Goal: Information Seeking & Learning: Learn about a topic

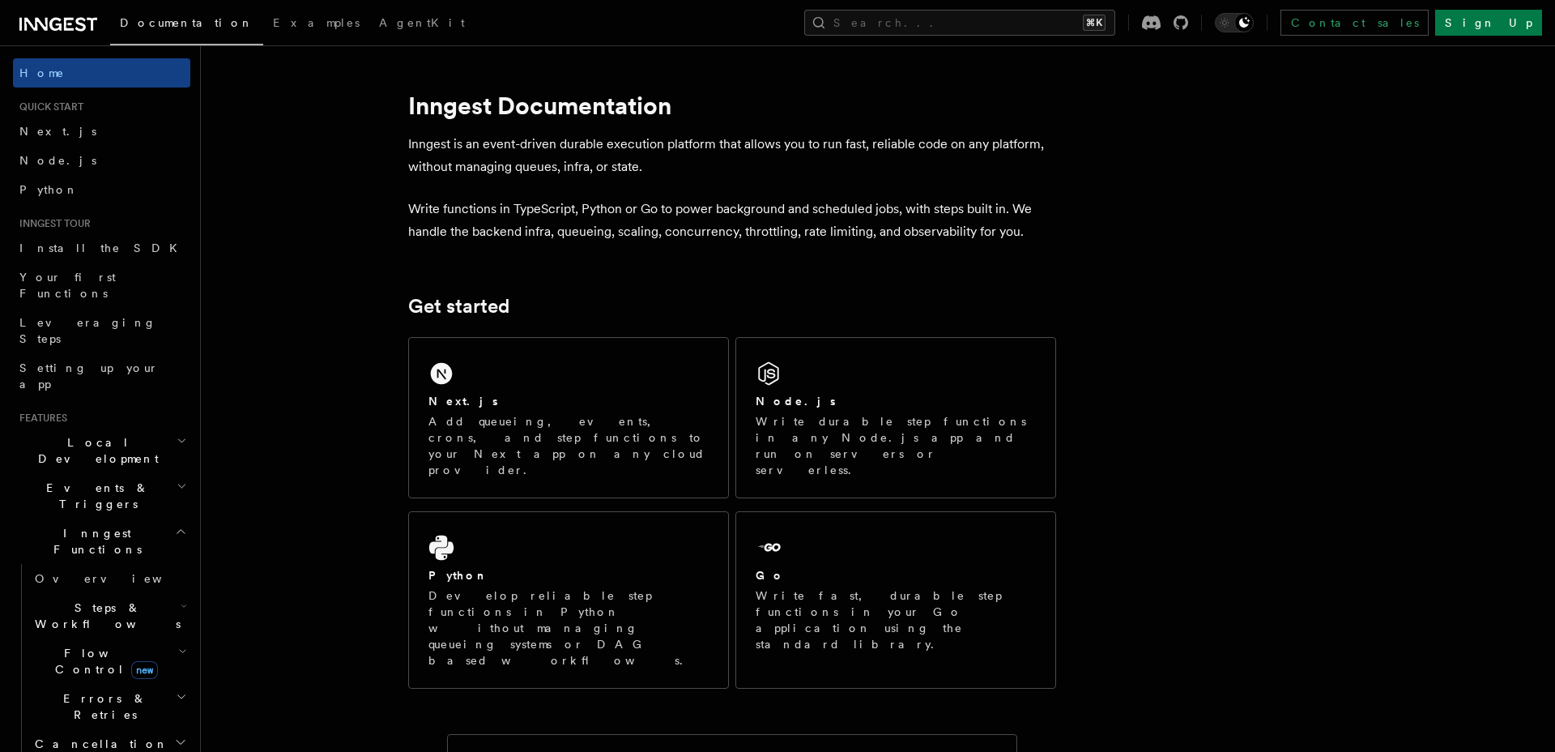
click at [81, 638] on h2 "Flow Control new" at bounding box center [109, 660] width 162 height 45
click at [93, 690] on span "Overview" at bounding box center [133, 698] width 167 height 16
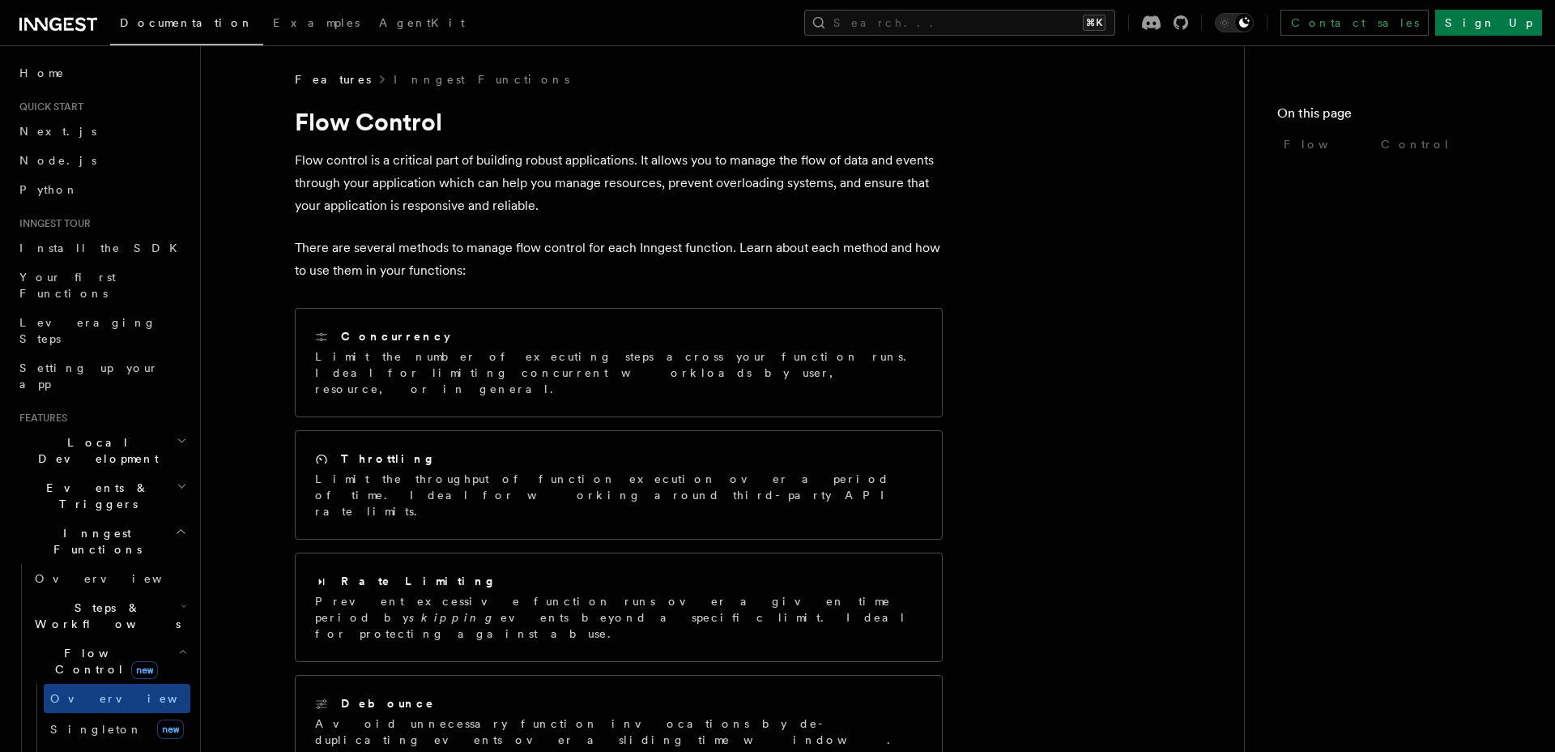
scroll to position [96, 0]
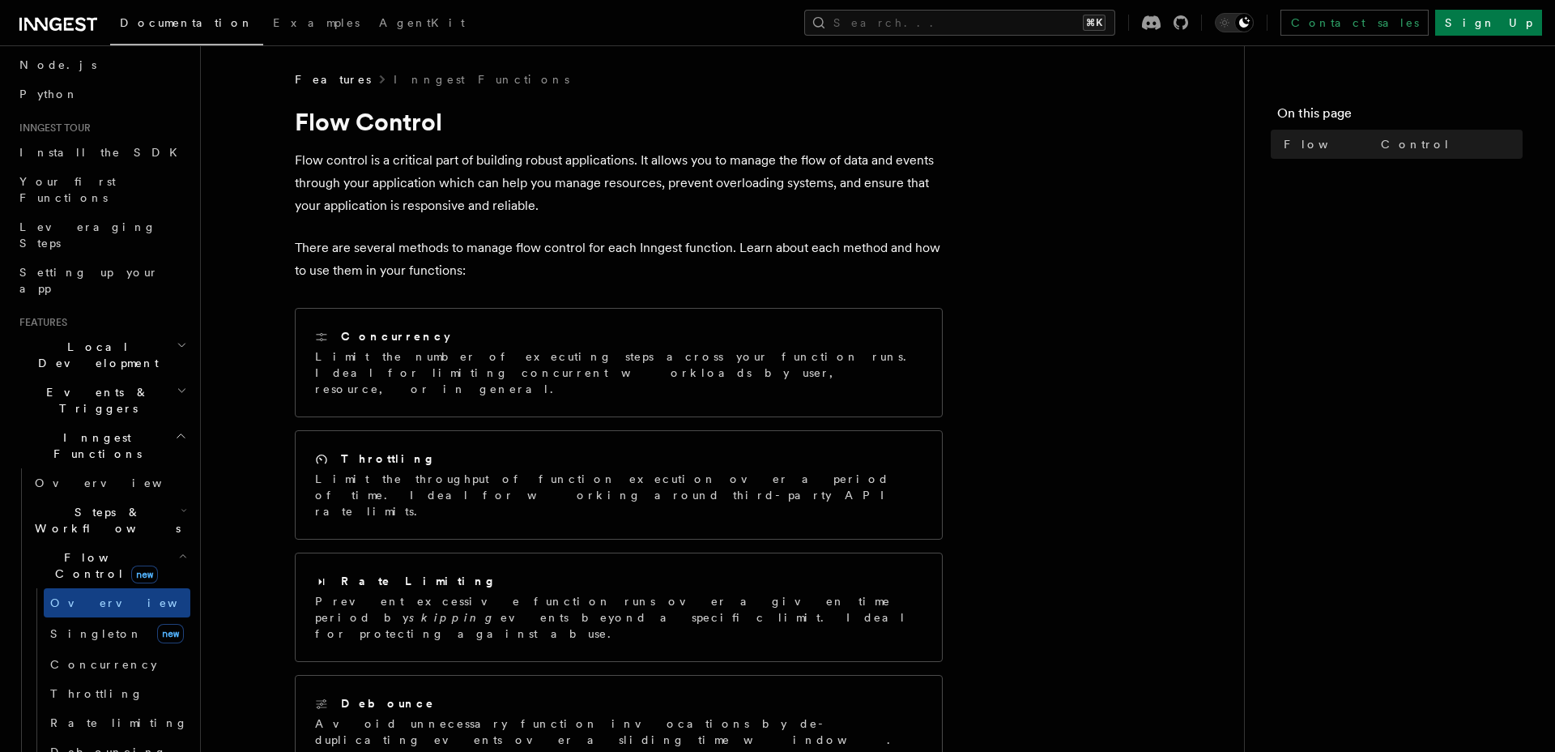
click at [93, 687] on span "Throttling" at bounding box center [96, 693] width 93 height 13
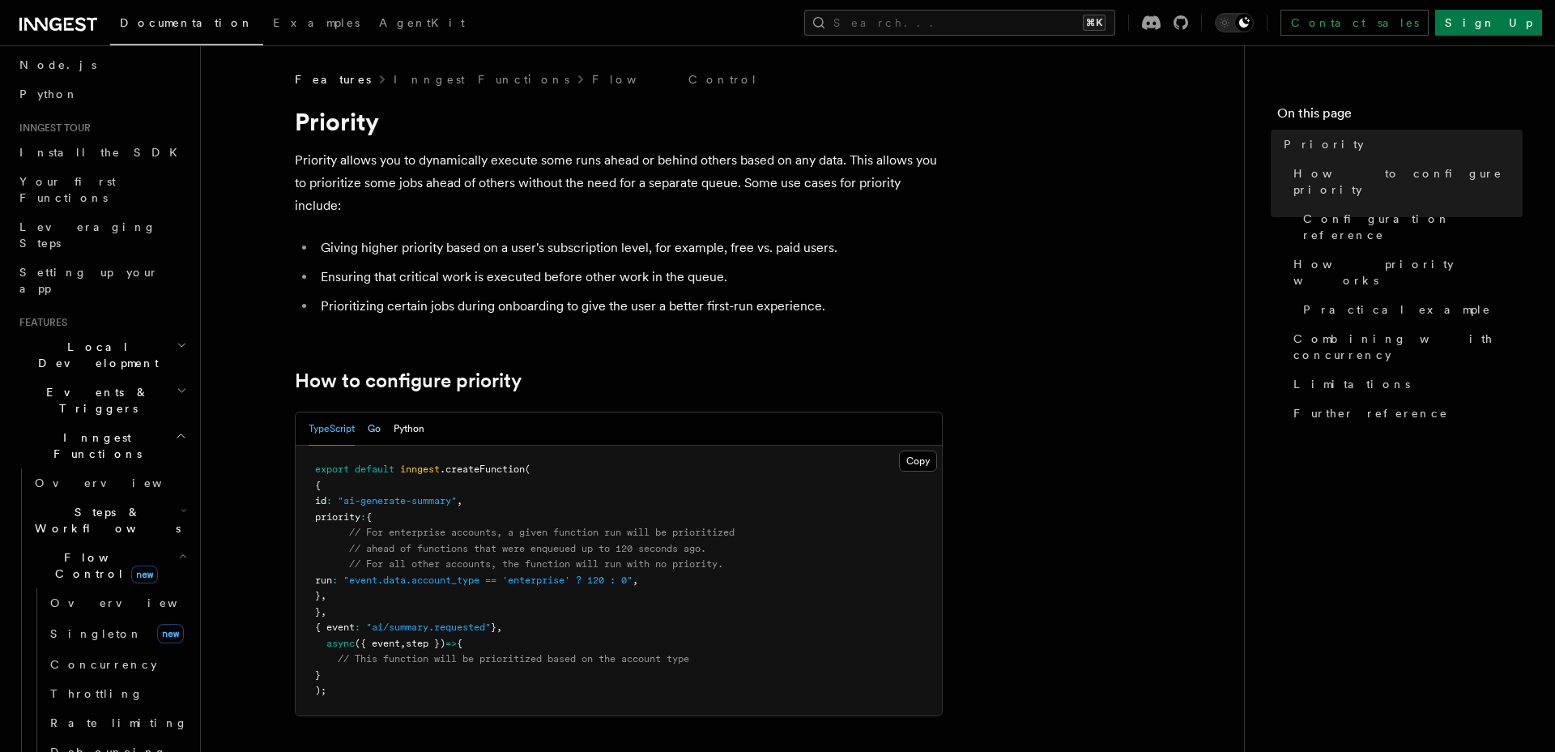
click at [377, 426] on button "Go" at bounding box center [374, 428] width 13 height 33
